Goal: Find specific page/section: Find specific page/section

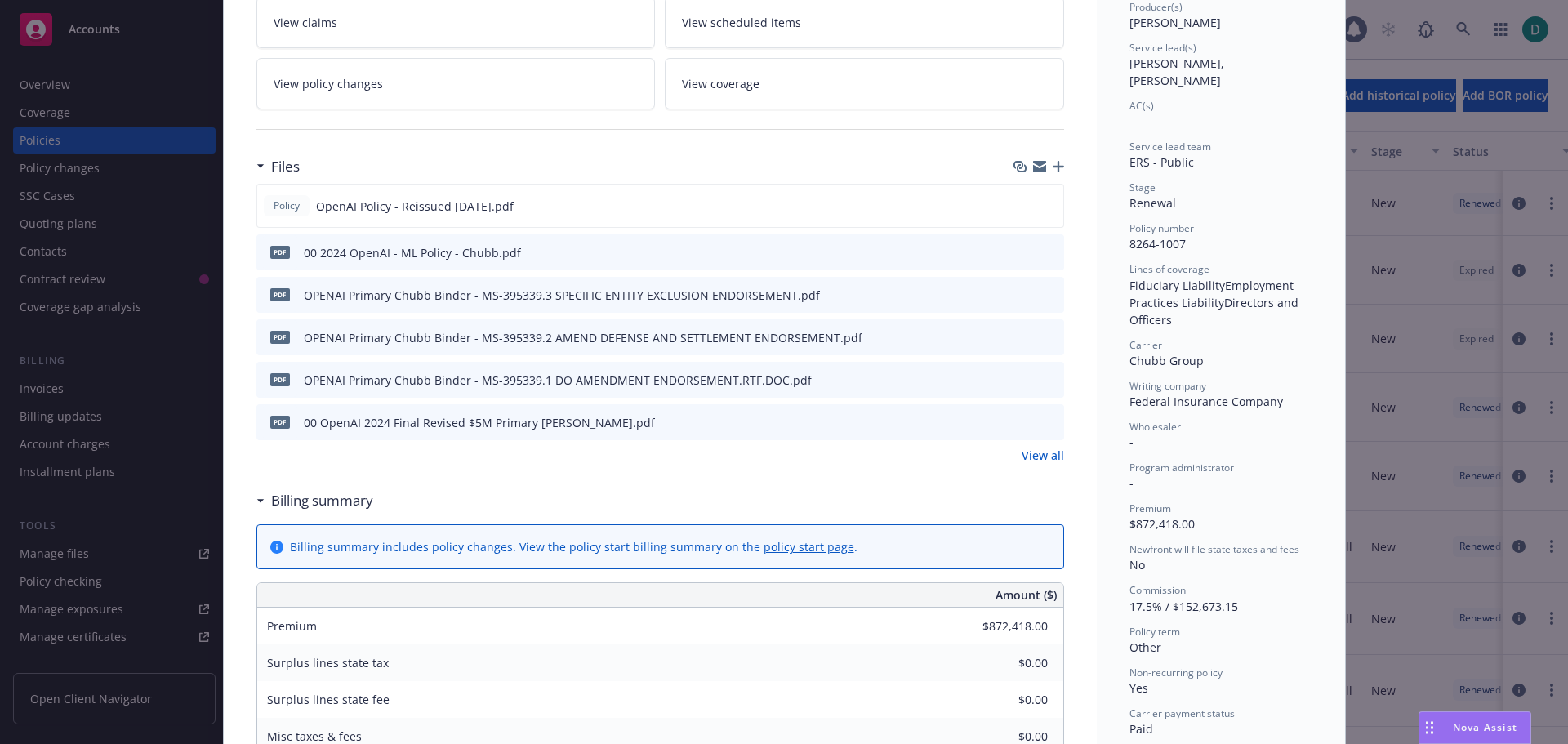
scroll to position [327, 0]
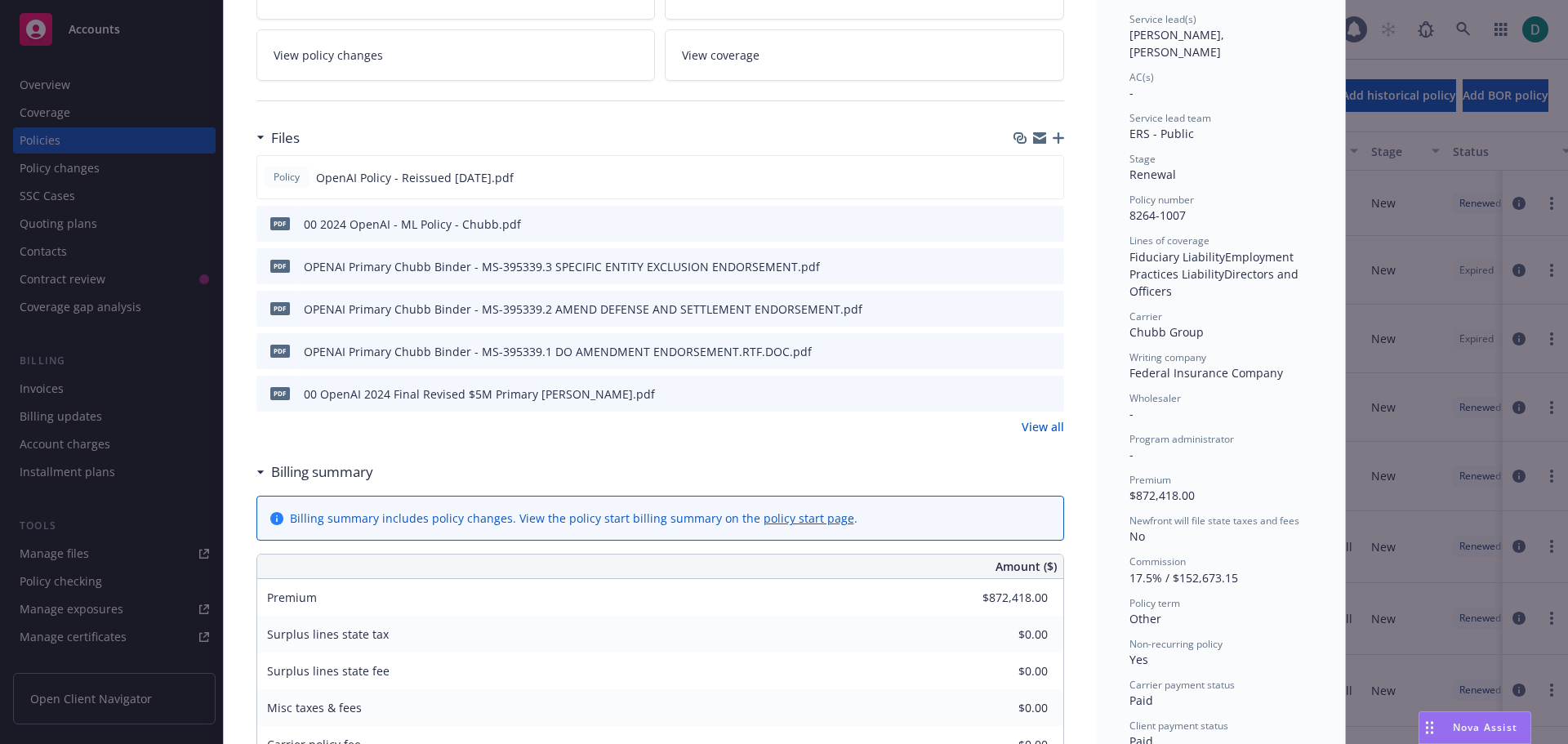
click at [1028, 432] on link "View all" at bounding box center [1043, 426] width 42 height 17
